Goal: Answer question/provide support

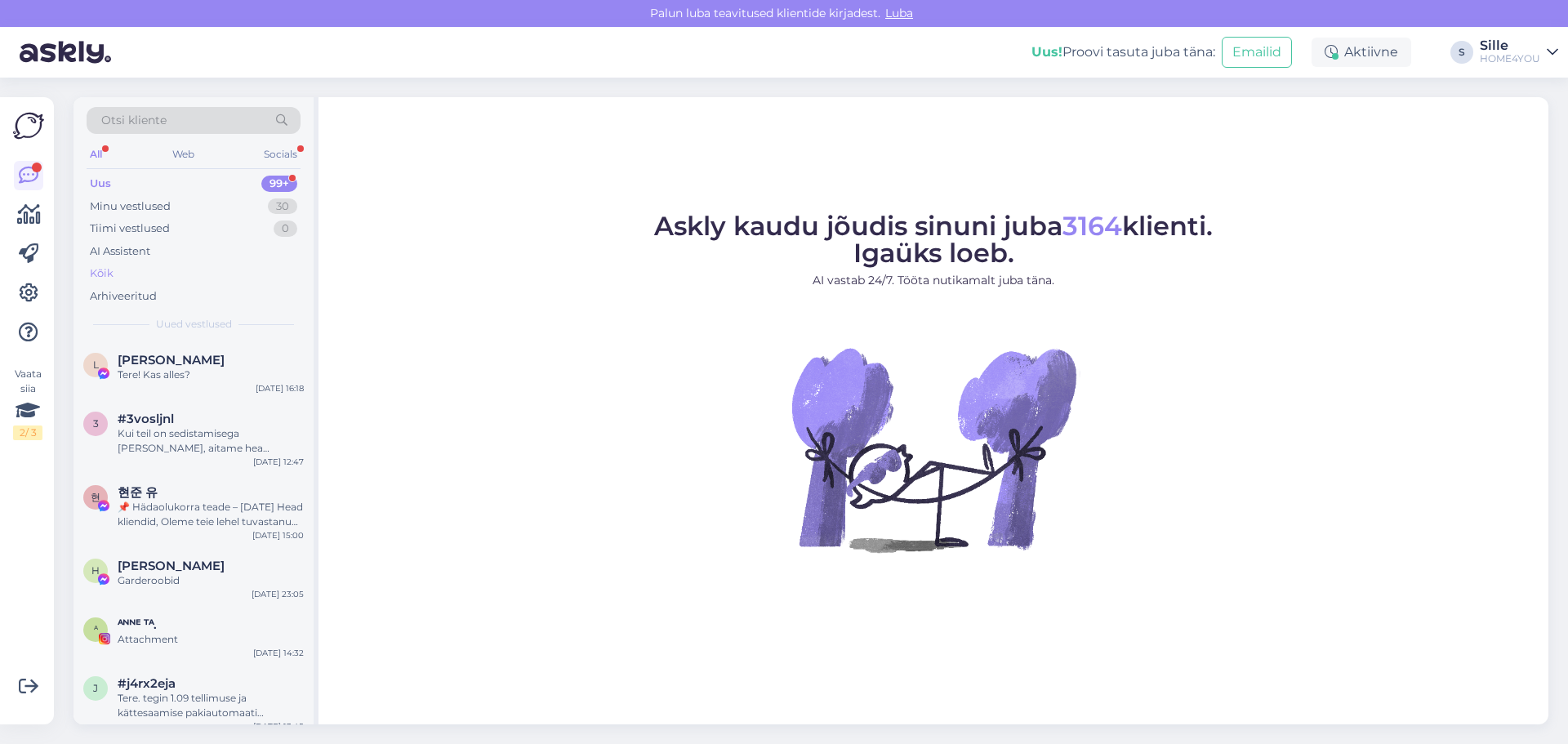
click at [102, 270] on div "Kõik" at bounding box center [102, 274] width 24 height 16
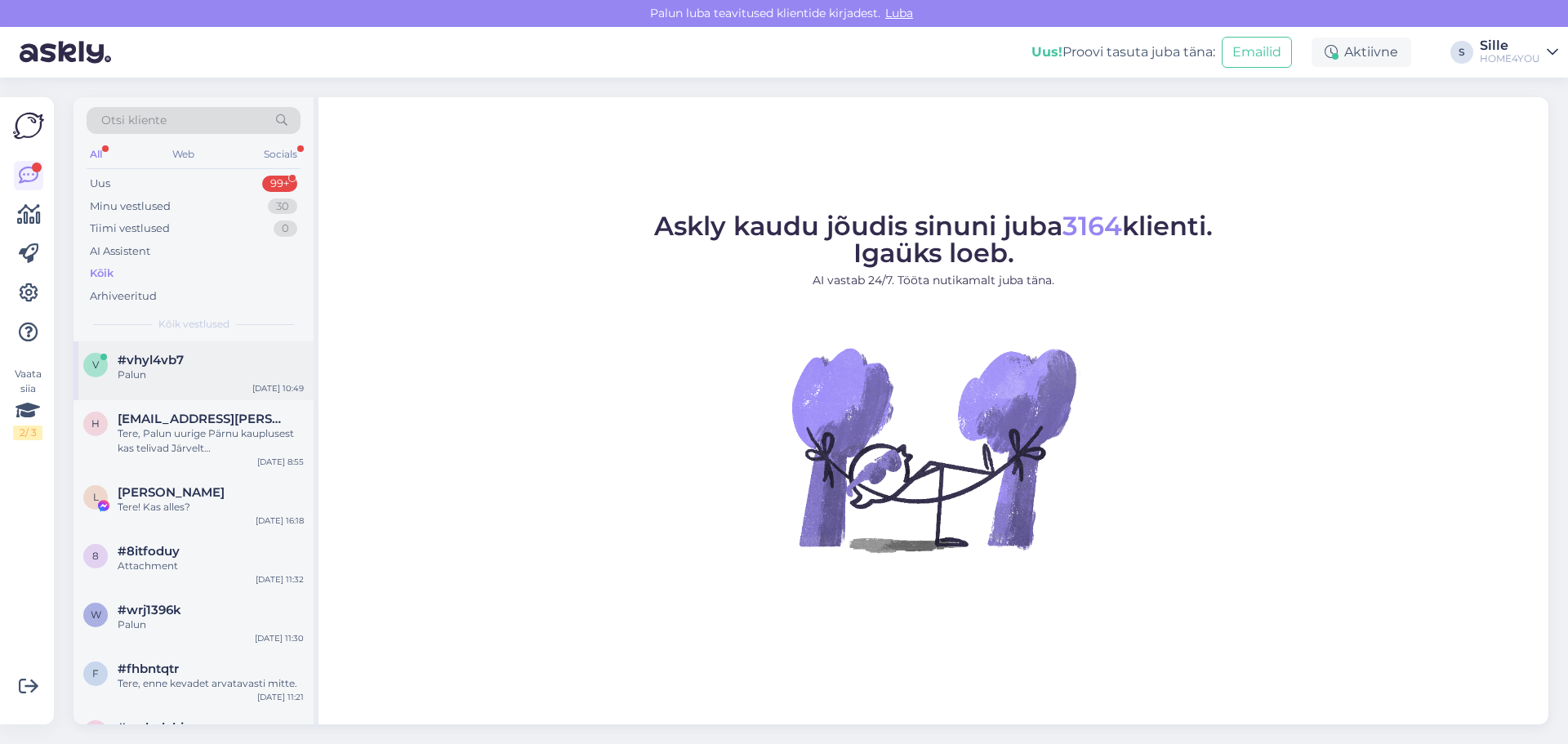
click at [154, 371] on div "Palun" at bounding box center [210, 375] width 186 height 15
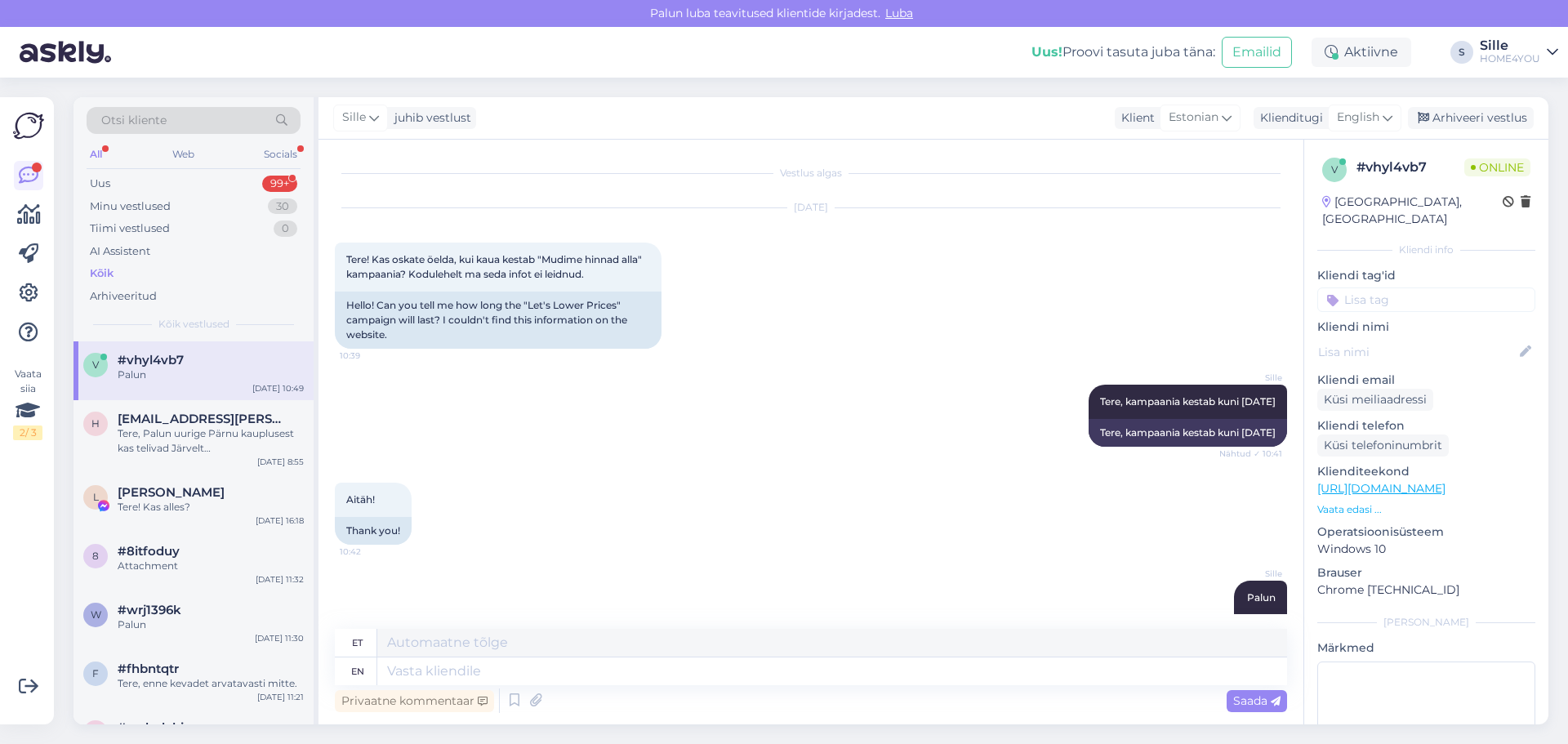
scroll to position [46, 0]
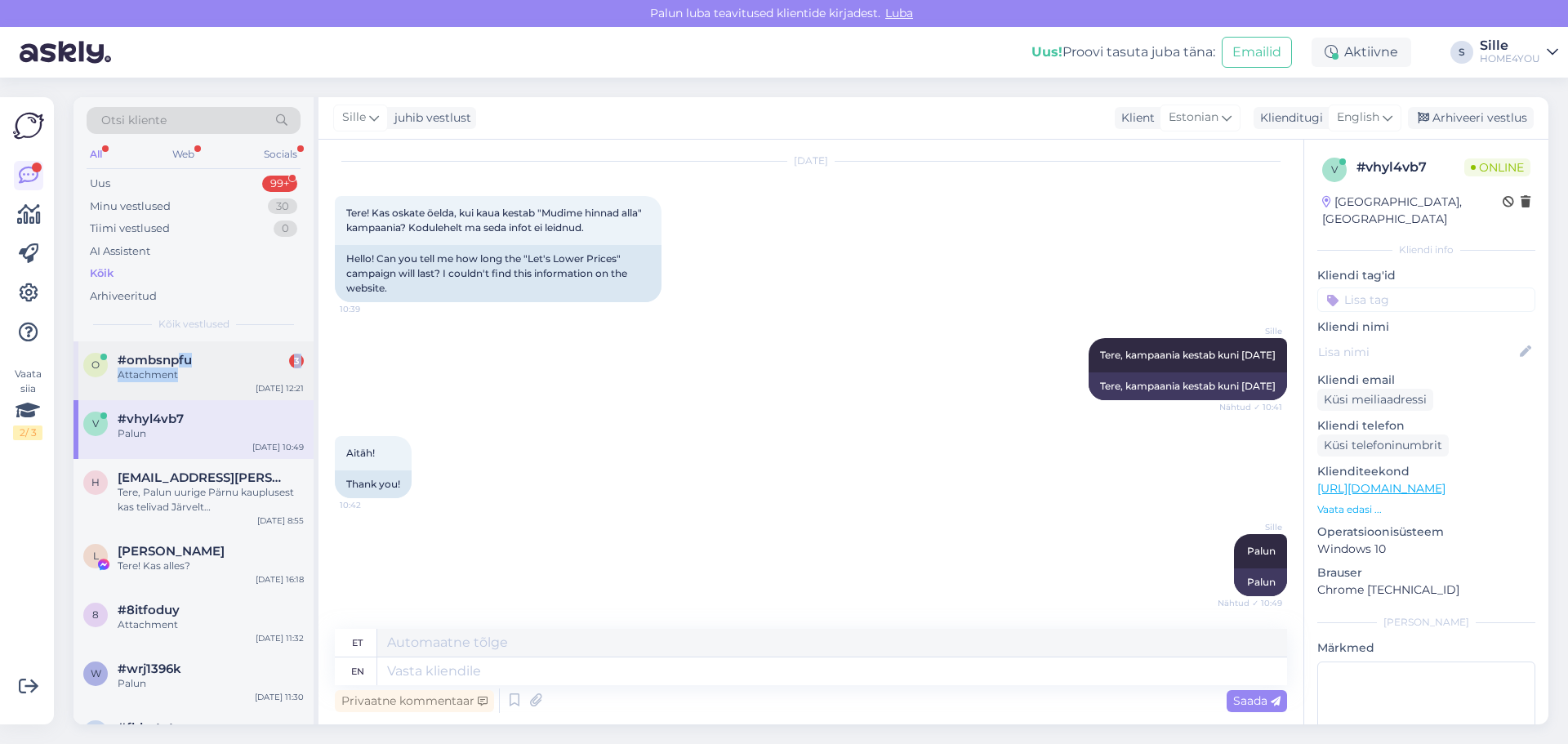
click at [179, 367] on div "#ombsnpfu 3 Attachment" at bounding box center [210, 367] width 186 height 29
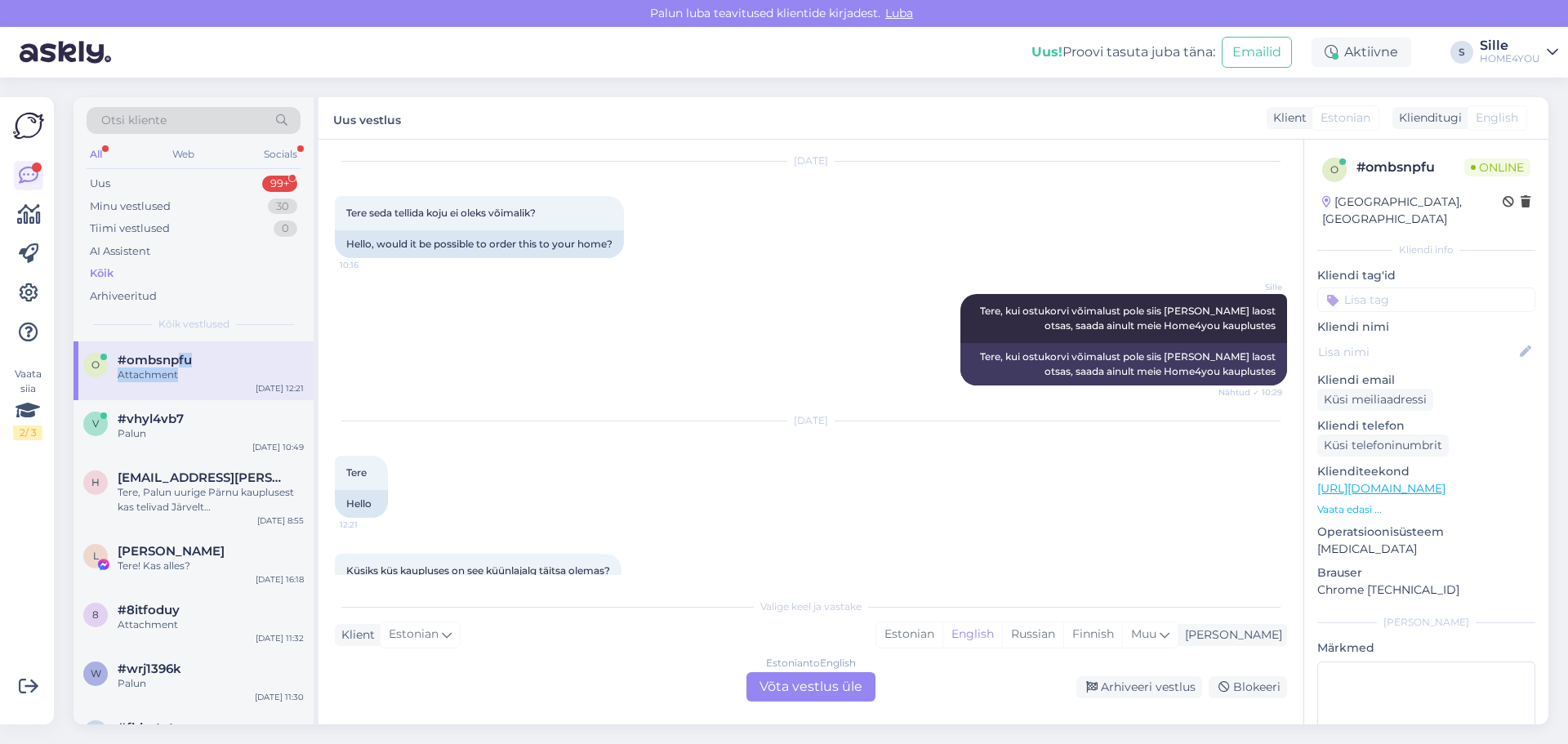
scroll to position [208, 0]
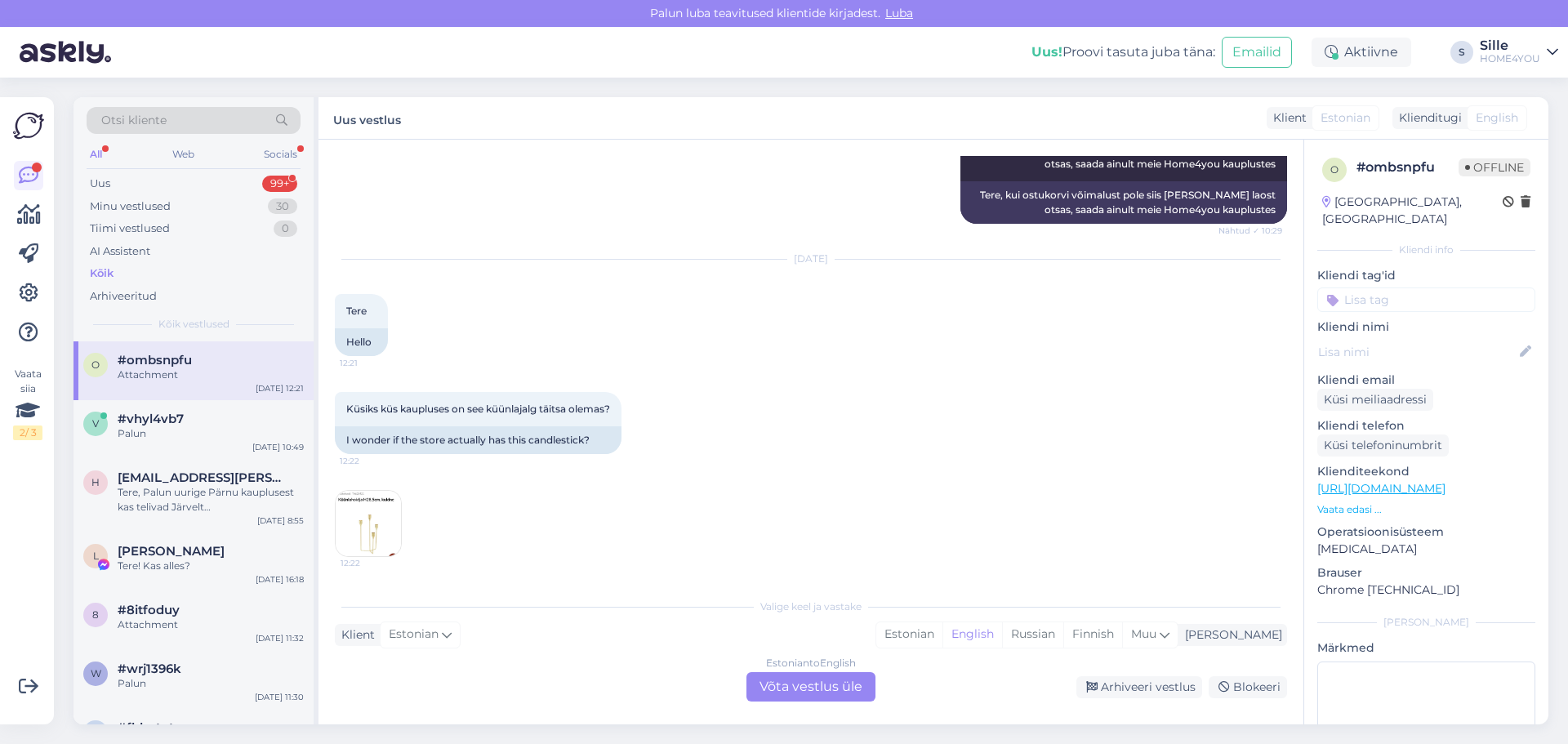
click at [792, 683] on div "Estonian to English Võta vestlus üle" at bounding box center [811, 686] width 129 height 29
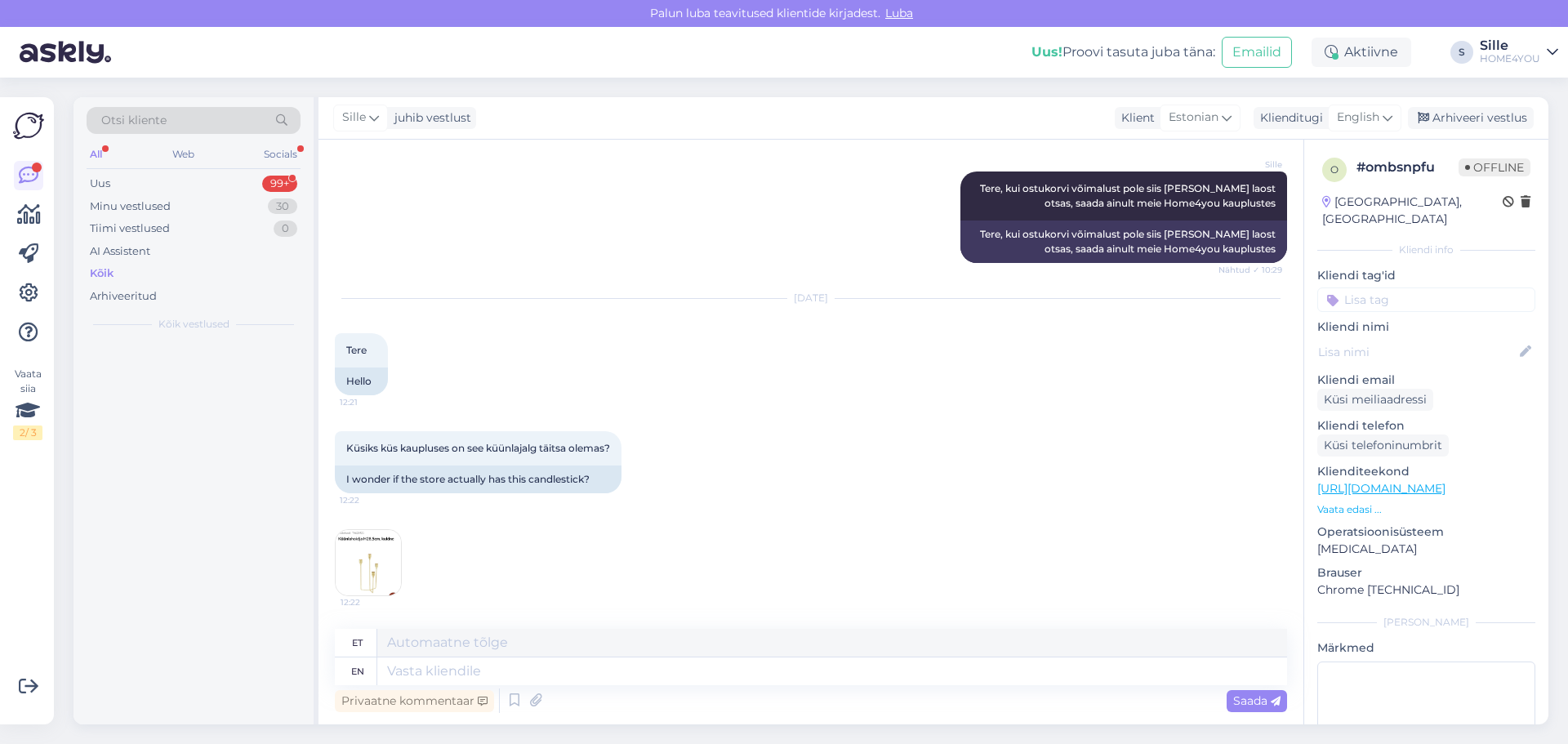
scroll to position [169, 0]
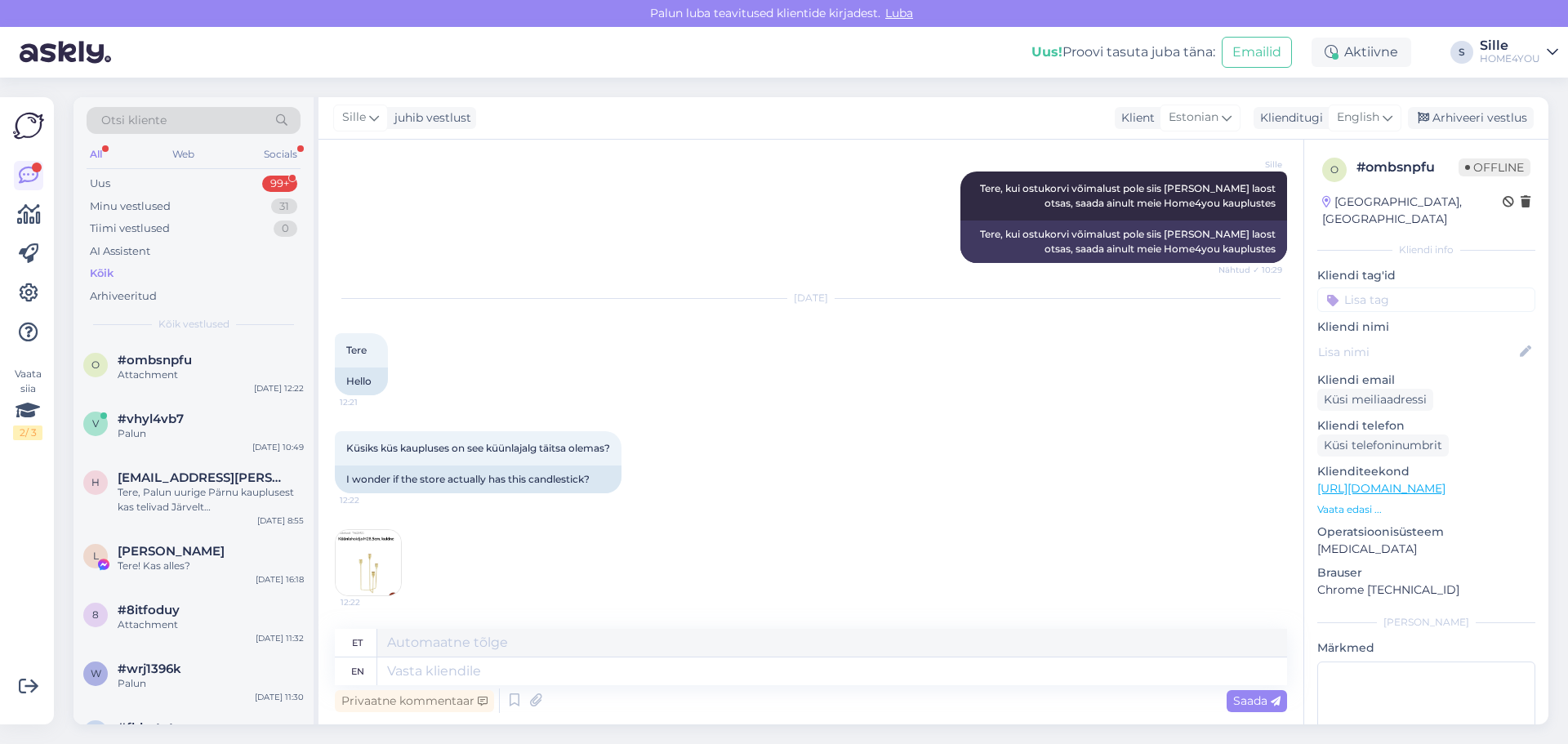
click at [361, 550] on img at bounding box center [368, 562] width 65 height 65
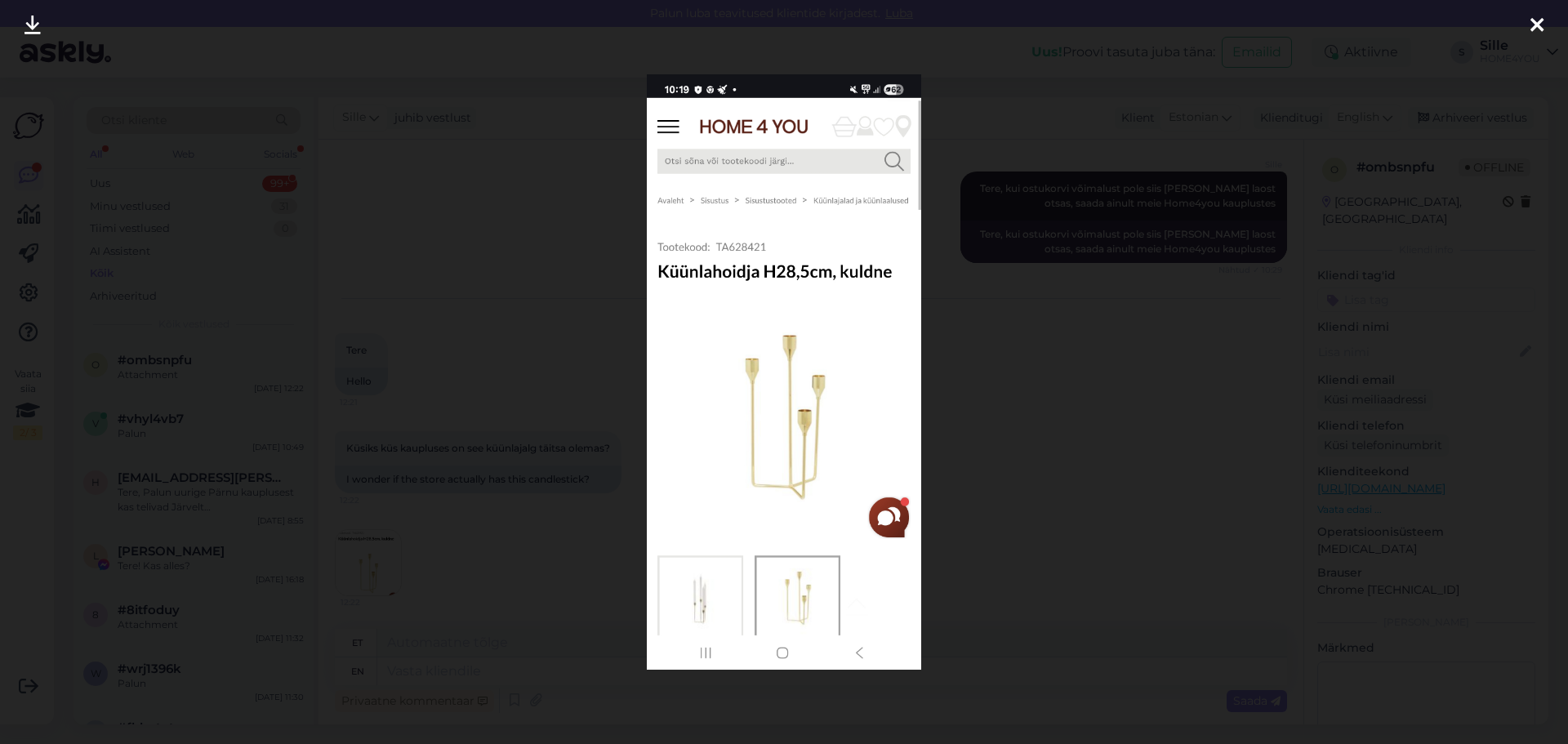
click at [762, 252] on img at bounding box center [784, 372] width 274 height 595
click at [1530, 25] on div at bounding box center [1537, 26] width 33 height 52
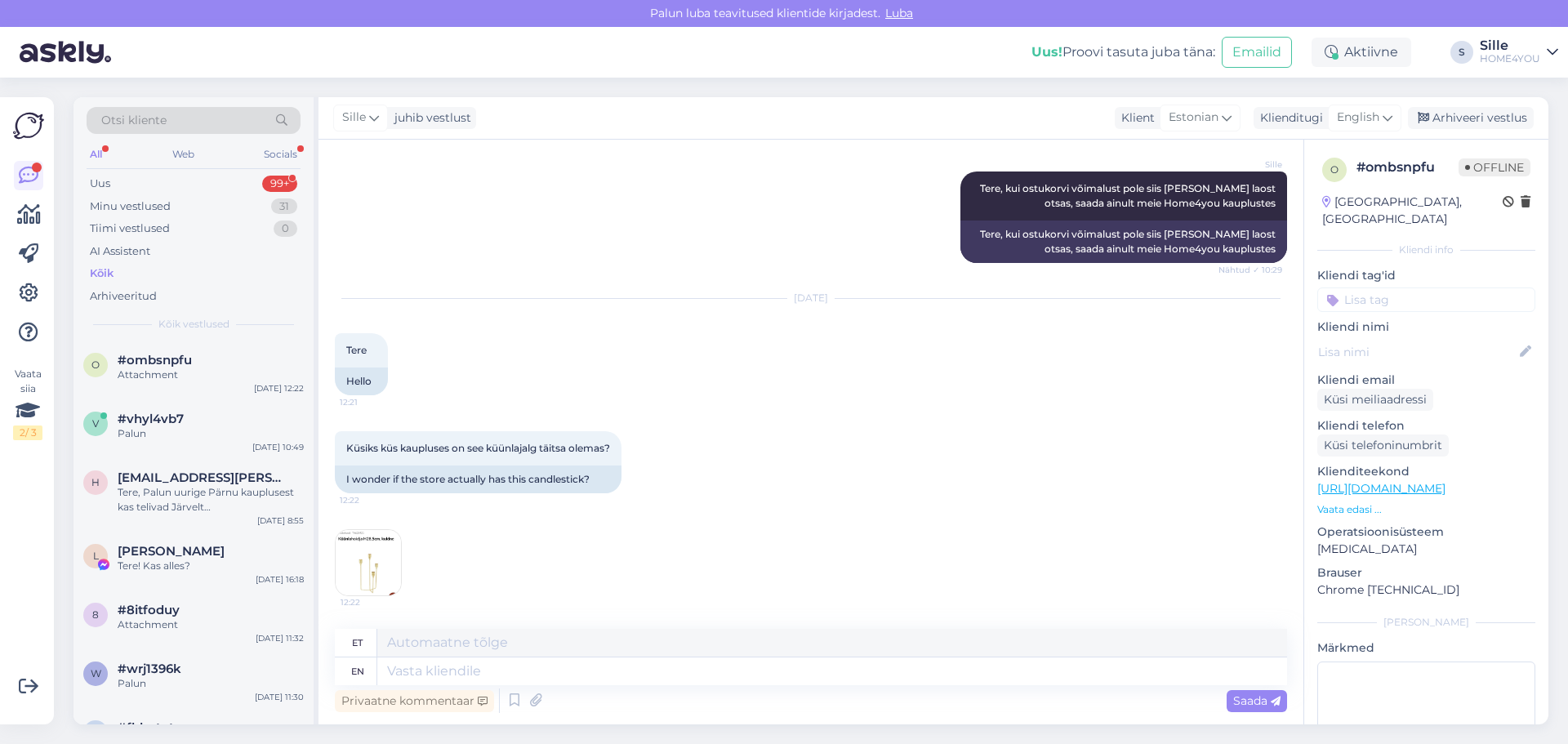
click at [1351, 481] on link "[URL][DOMAIN_NAME]" at bounding box center [1382, 488] width 128 height 15
click at [495, 673] on textarea at bounding box center [832, 671] width 910 height 28
type textarea "Tere"
type textarea "Tere,"
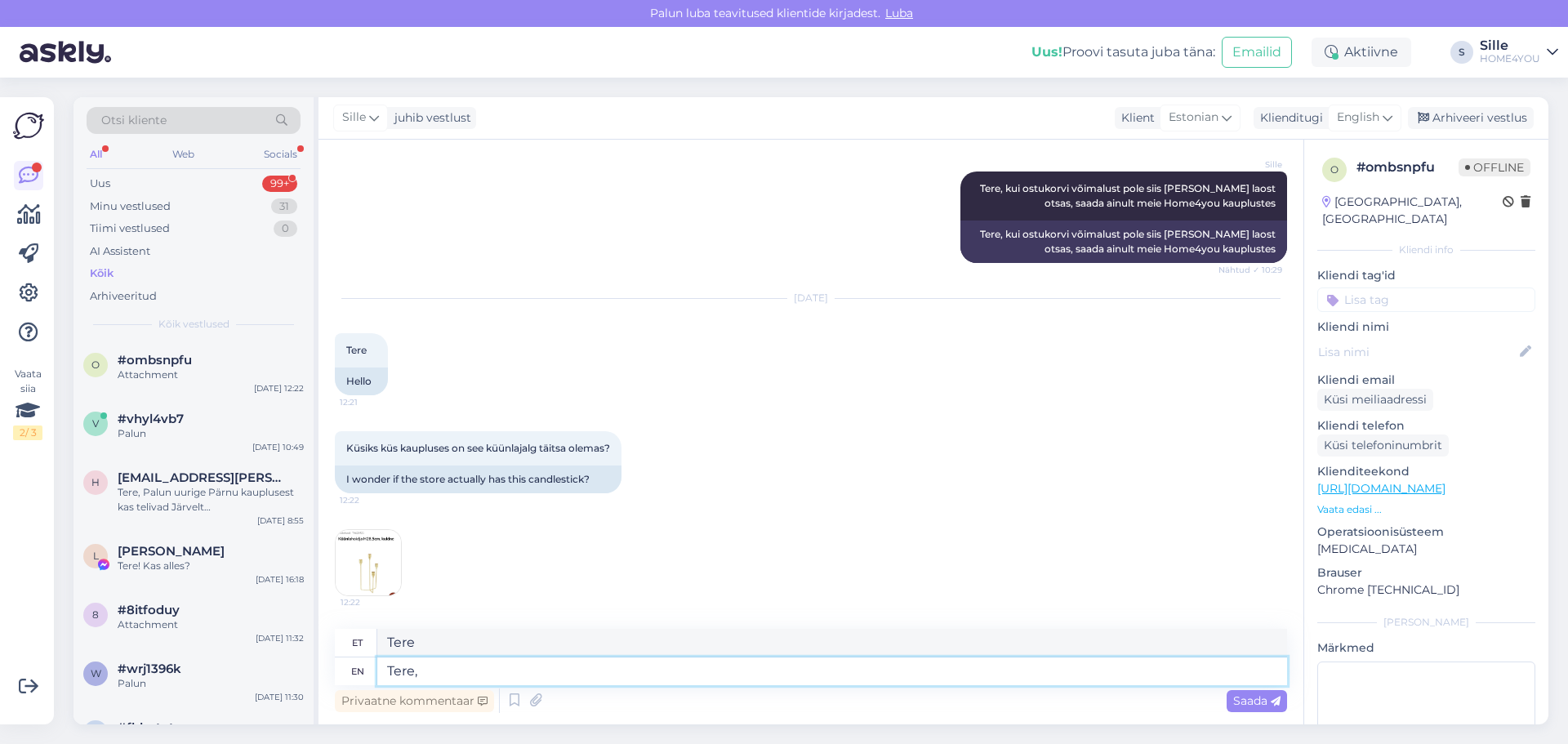
type textarea "Tere,"
type textarea "Tere, küünlajalg sa"
type textarea "Tere, küünlajalg"
type textarea "Tere, küünlajalg saad a"
type textarea "Tere, küünlajalg saad"
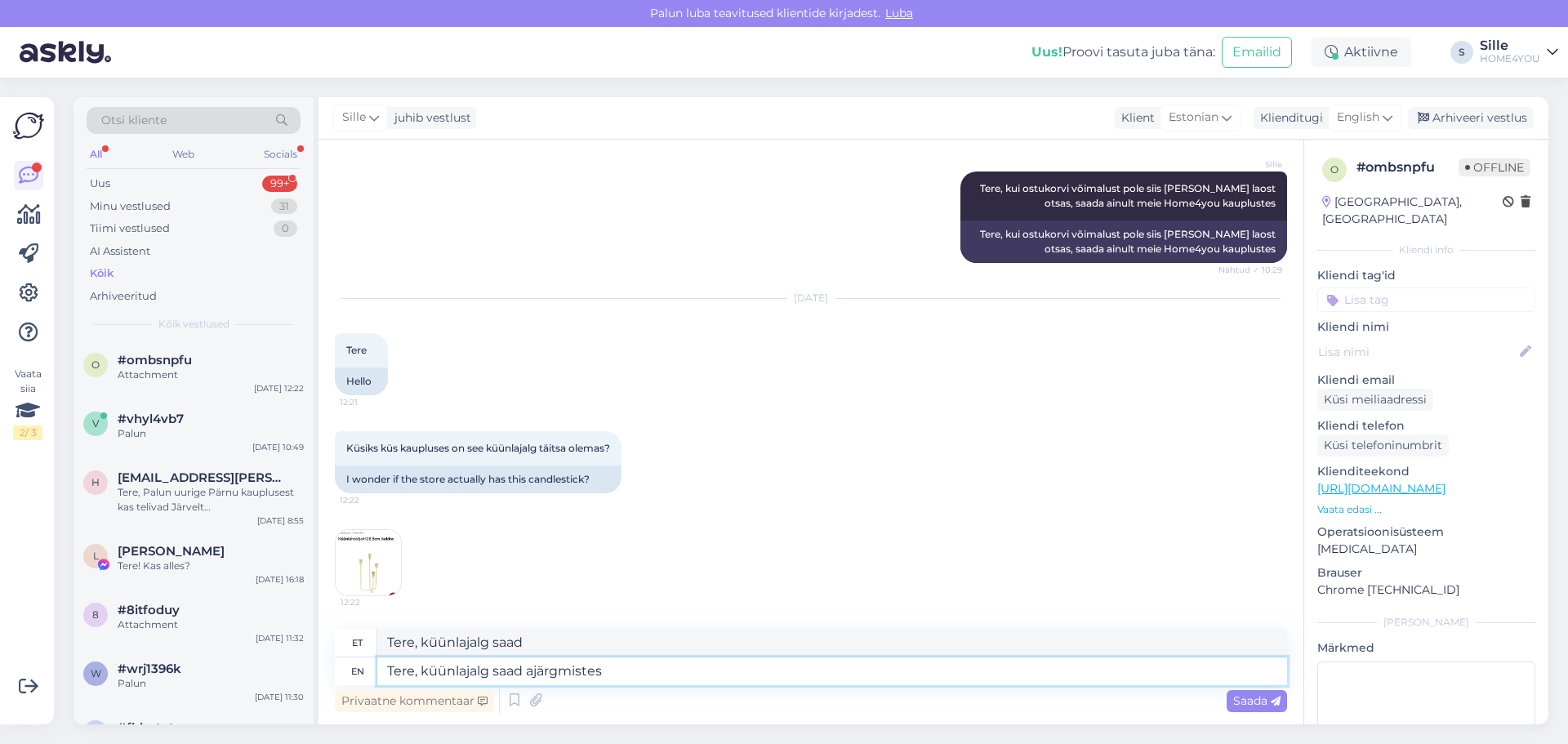
type textarea "Tere, küünlajalg saad ajärgmistes k"
type textarea "Tere, küünlajalg saad ajärgmistes"
type textarea "Tere, küünlajalg saad ajärgmistes kauplustes:"
paste textarea
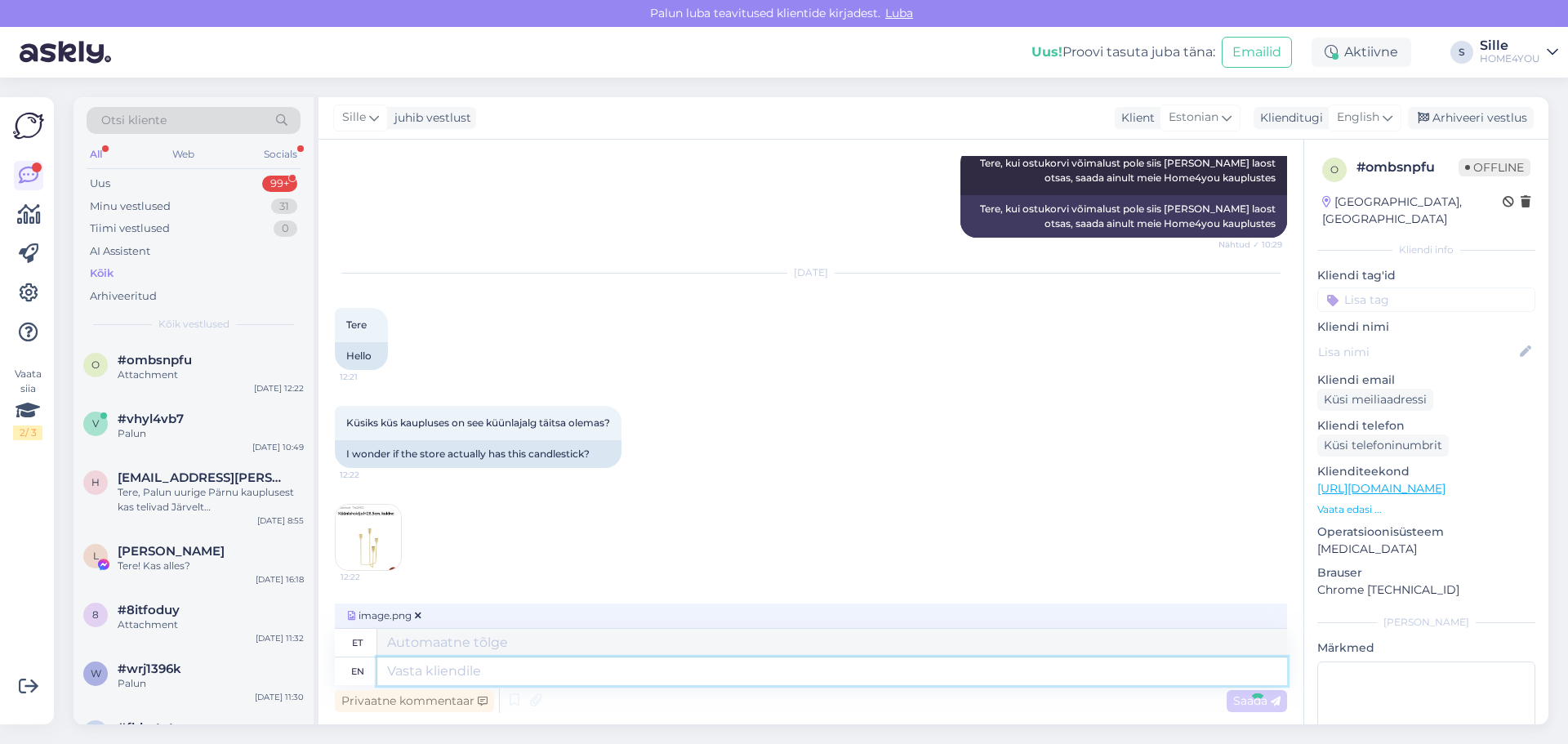
scroll to position [370, 0]
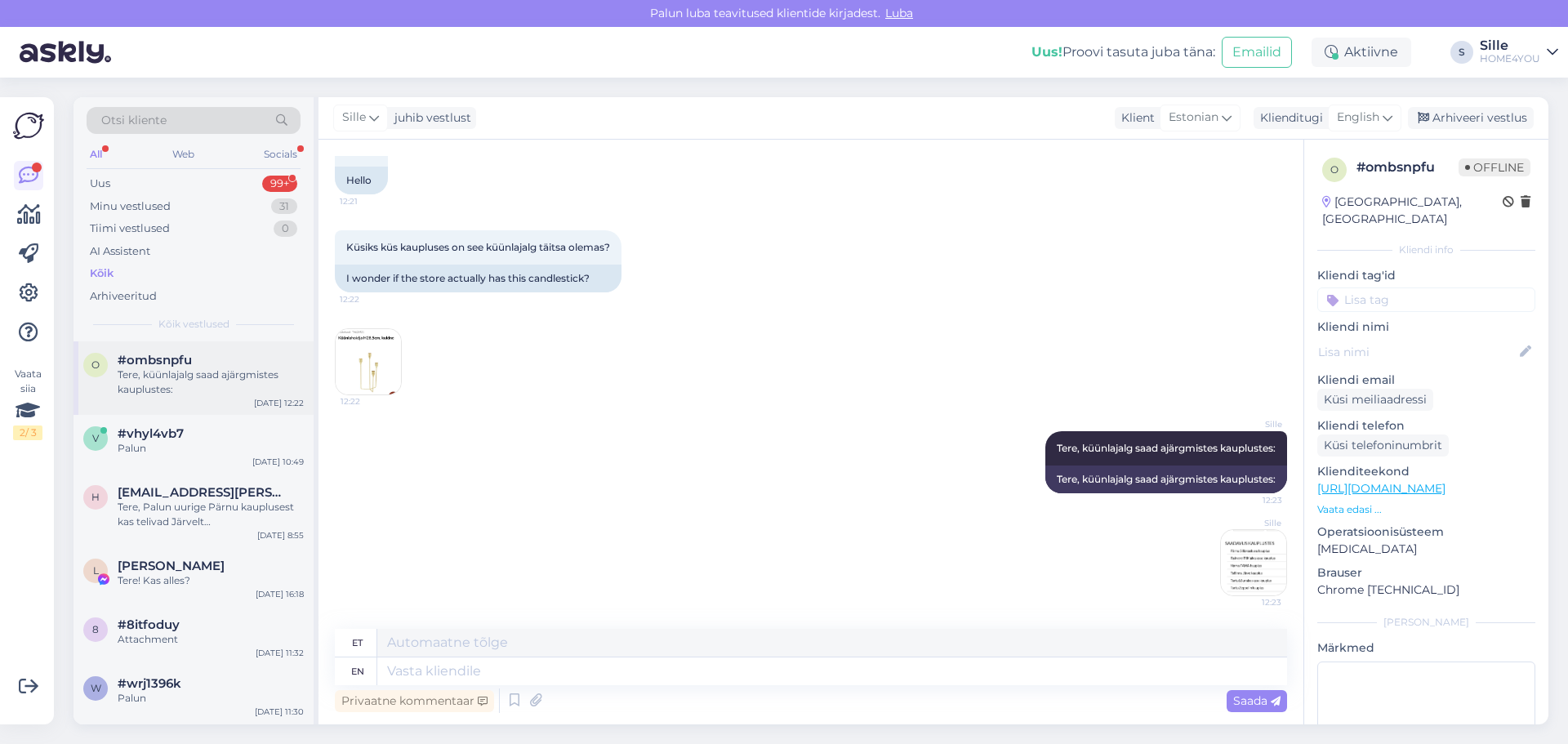
click at [130, 372] on div "Tere, küünlajalg saad ajärgmistes kauplustes:" at bounding box center [210, 382] width 186 height 29
click at [186, 449] on div "Palun" at bounding box center [210, 448] width 186 height 15
